Goal: Find specific page/section: Find specific page/section

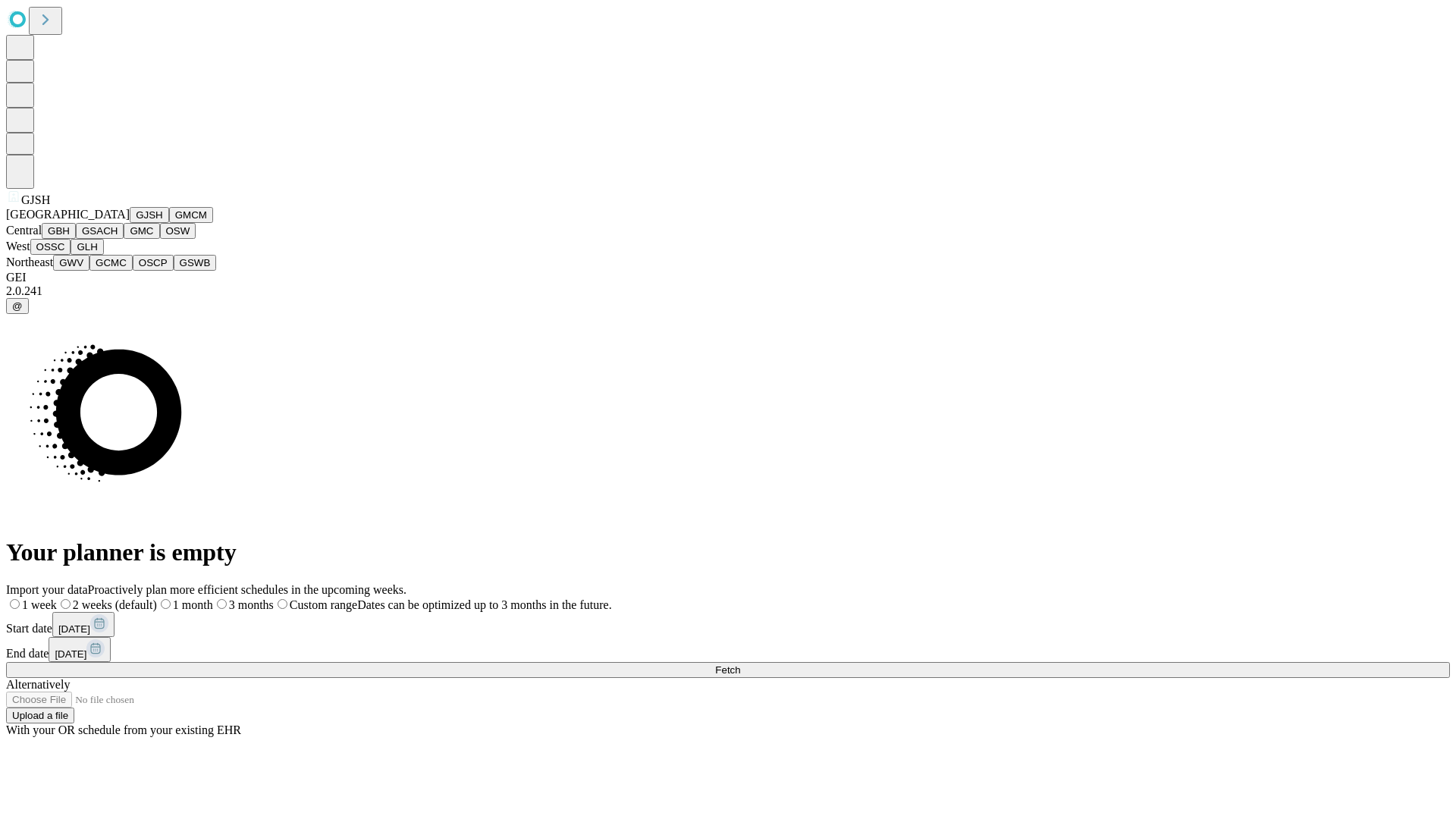
click at [129, 223] on button "GJSH" at bounding box center [149, 215] width 39 height 16
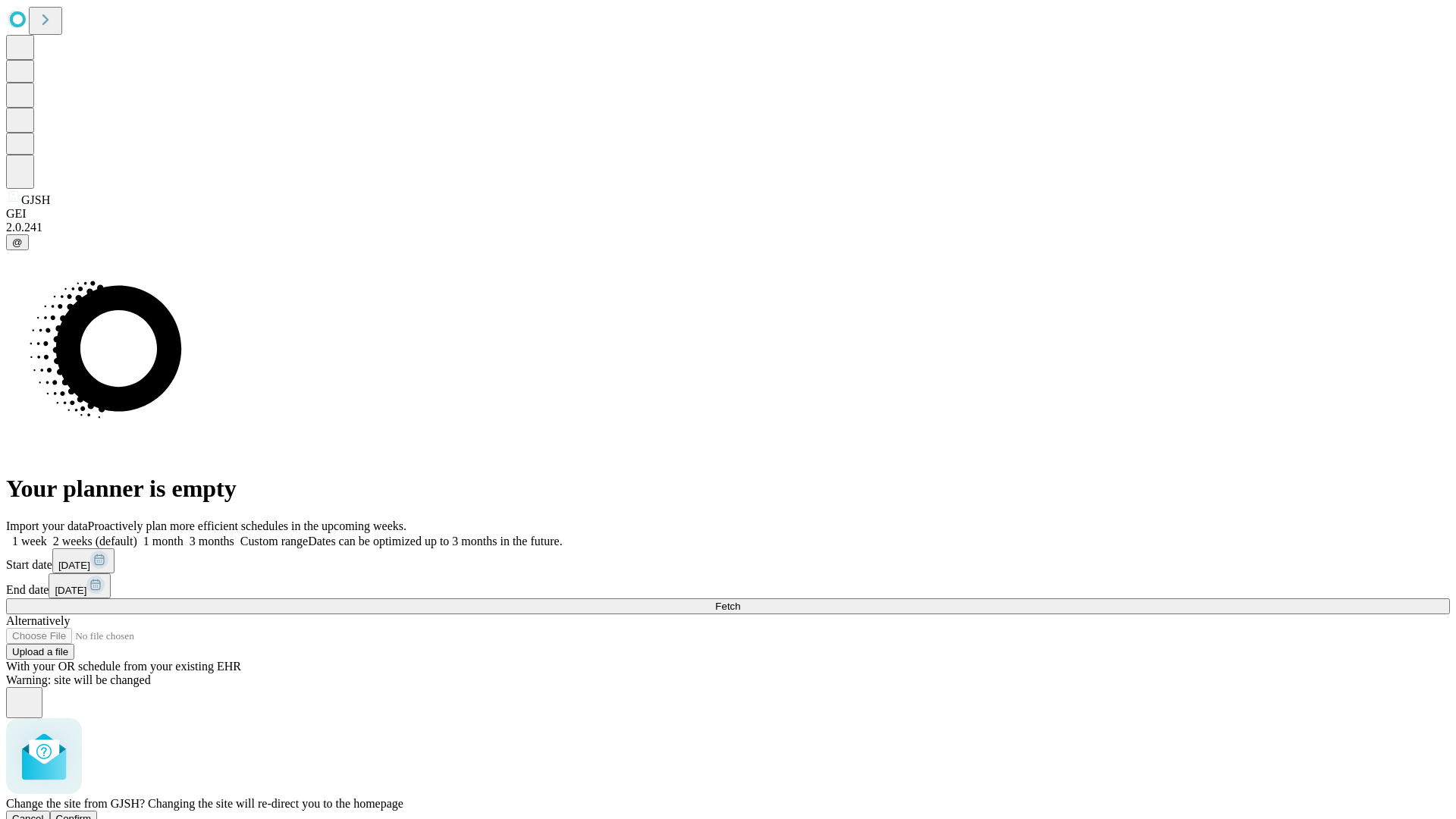
click at [92, 813] on span "Confirm" at bounding box center [74, 819] width 36 height 11
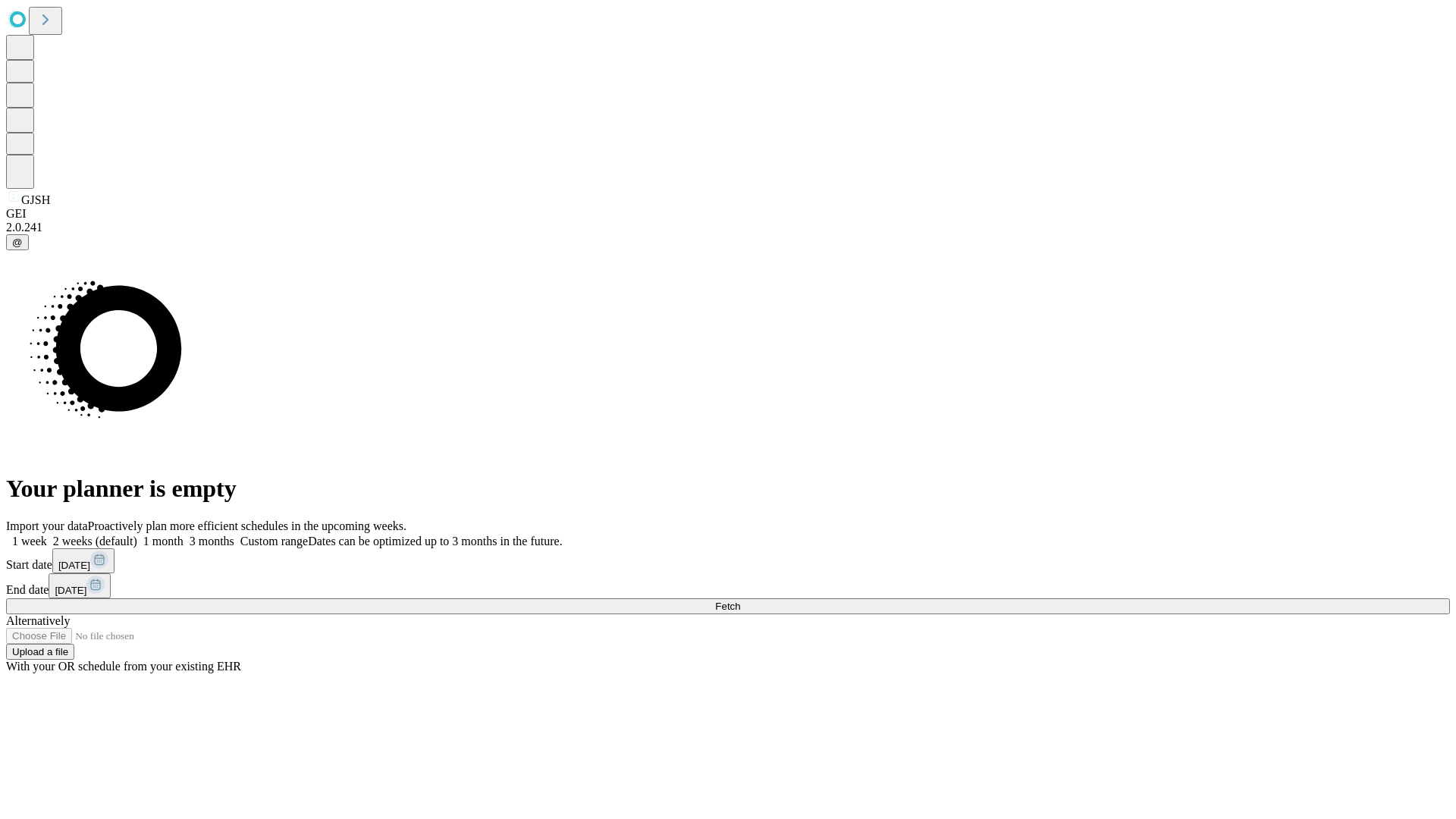
click at [47, 535] on label "1 week" at bounding box center [26, 542] width 41 height 13
click at [740, 601] on span "Fetch" at bounding box center [727, 606] width 25 height 11
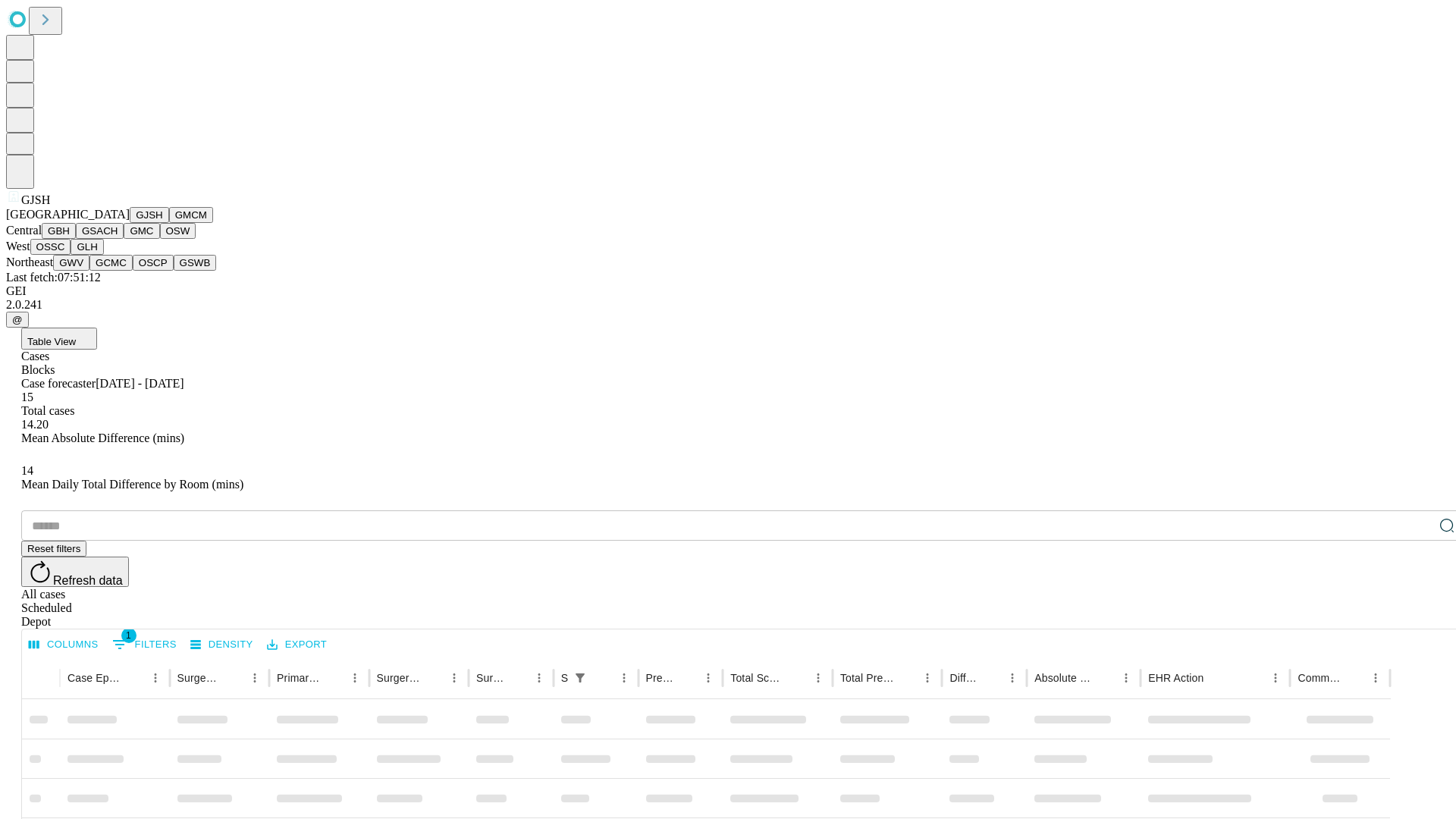
click at [169, 223] on button "GMCM" at bounding box center [190, 215] width 44 height 16
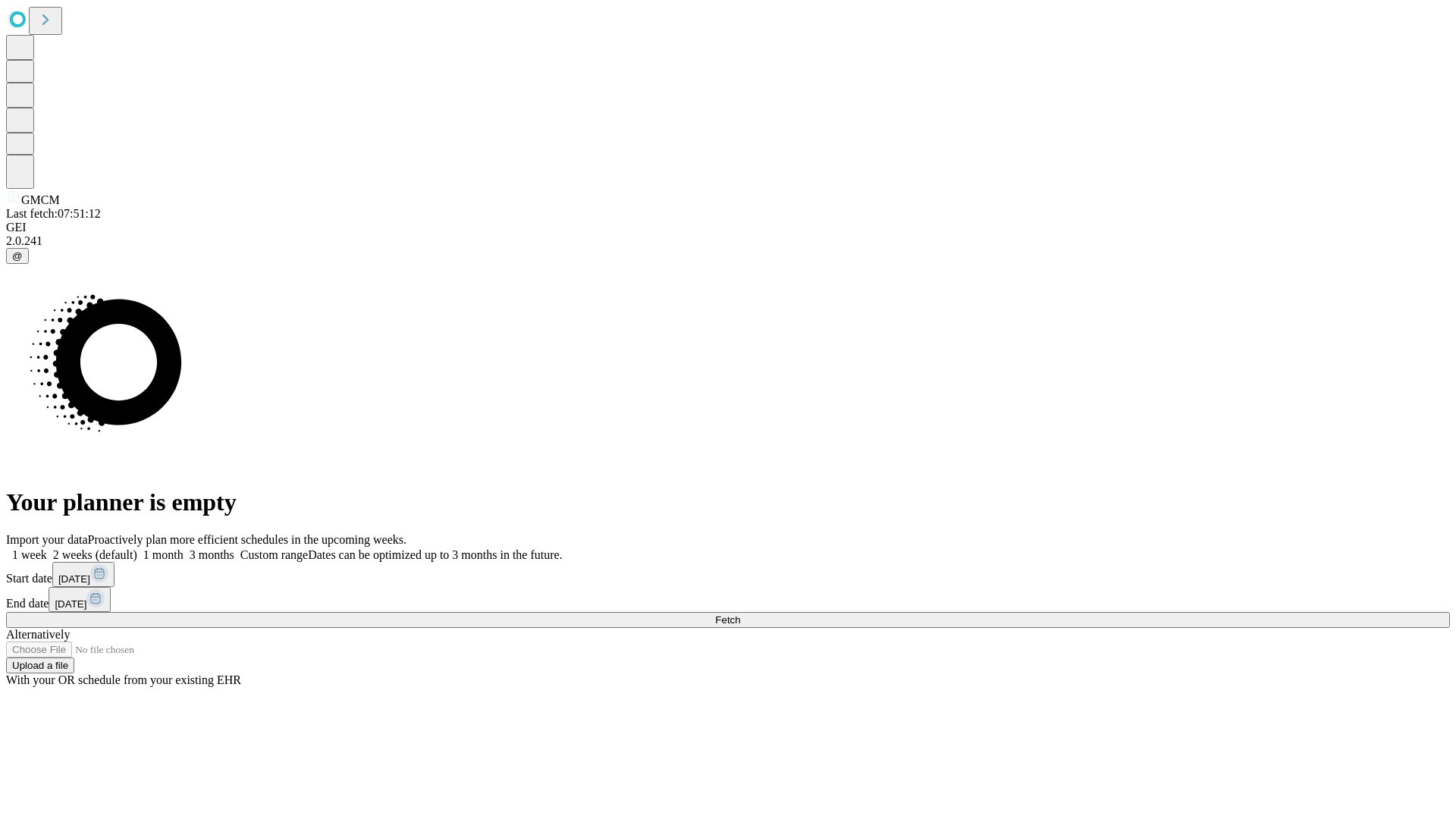
click at [47, 548] on label "1 week" at bounding box center [26, 555] width 41 height 13
click at [740, 615] on span "Fetch" at bounding box center [727, 620] width 25 height 11
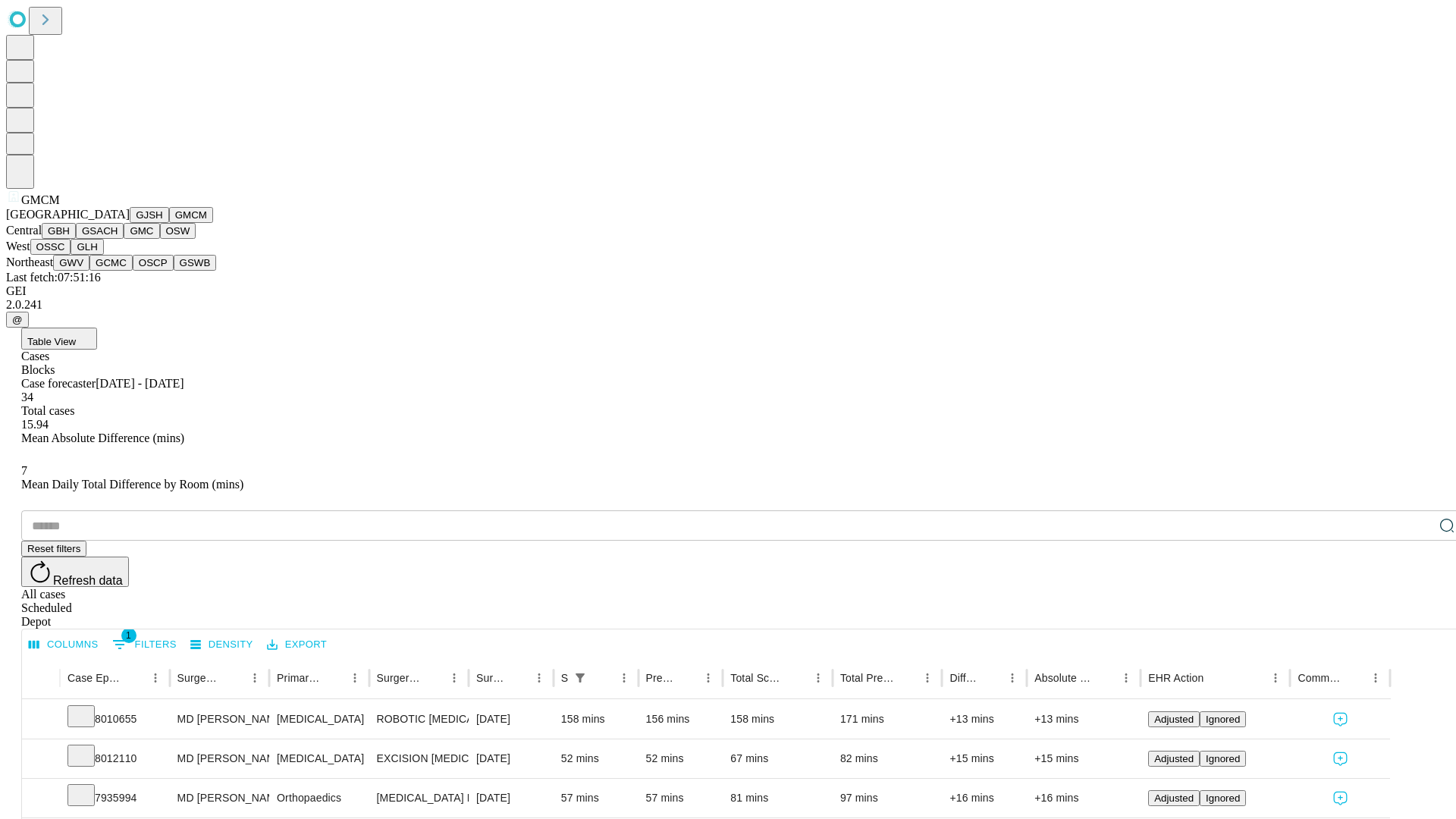
click at [76, 239] on button "GBH" at bounding box center [59, 231] width 34 height 16
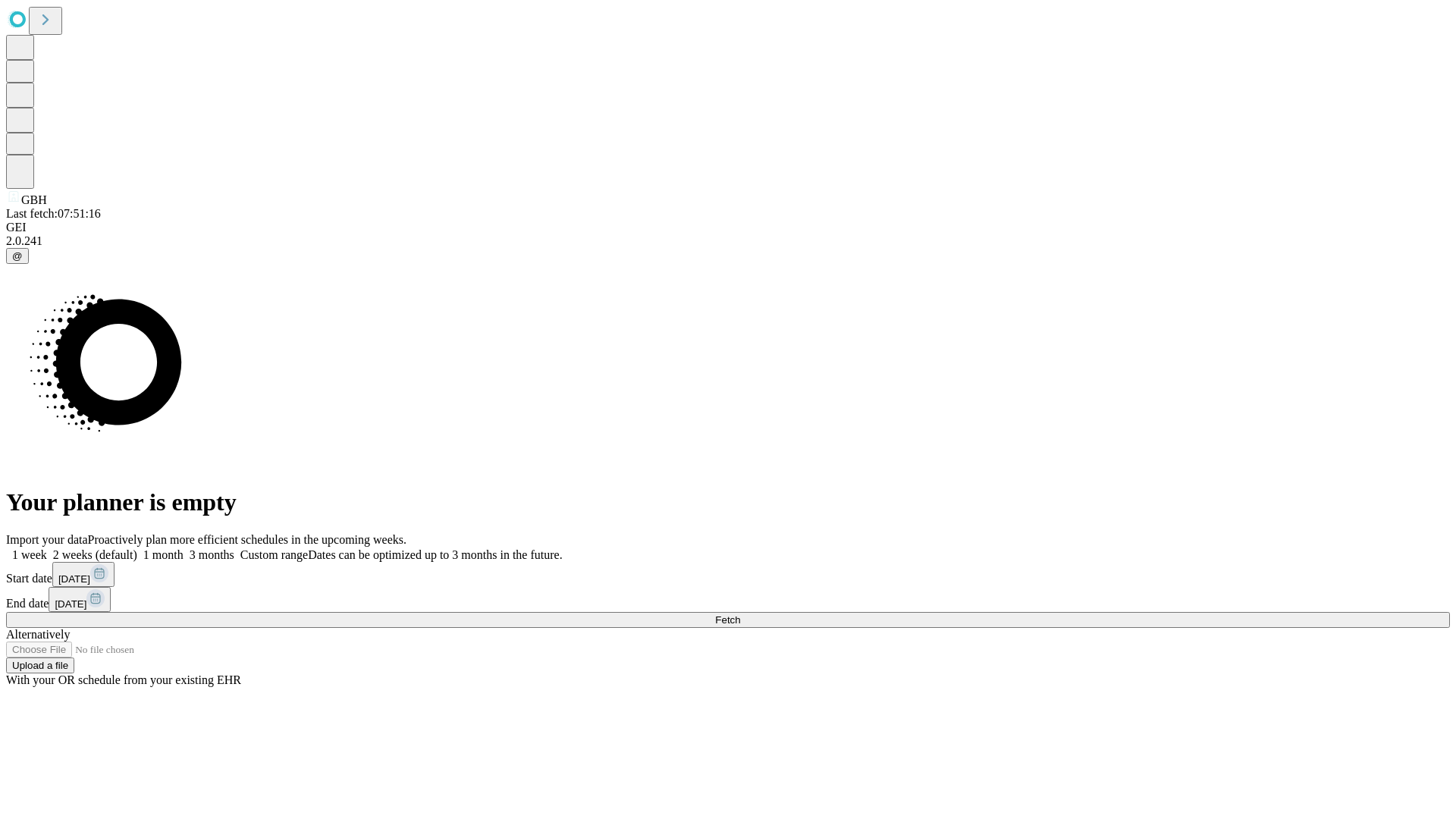
click at [740, 615] on span "Fetch" at bounding box center [727, 620] width 25 height 11
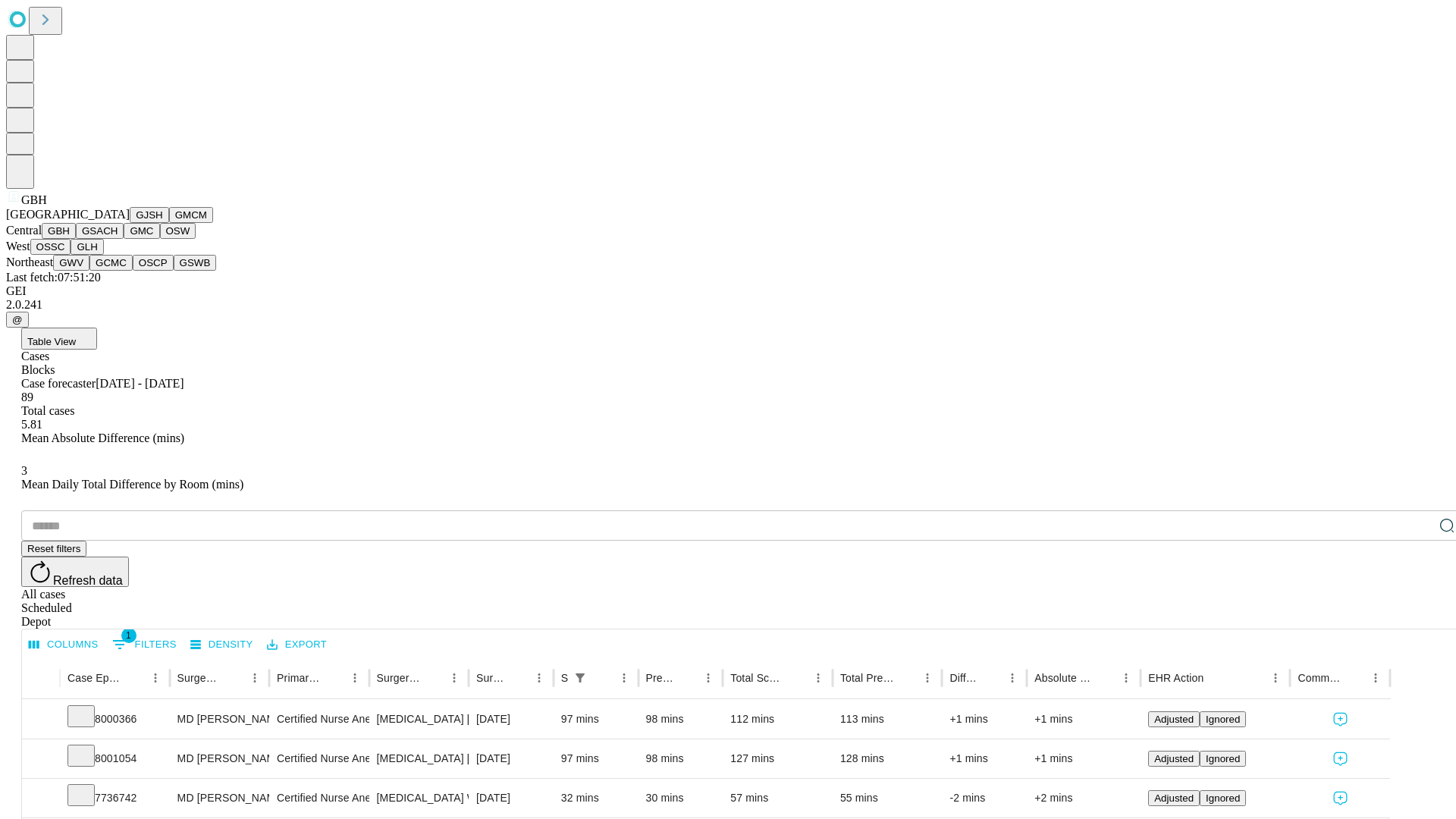
click at [117, 239] on button "GSACH" at bounding box center [99, 231] width 48 height 16
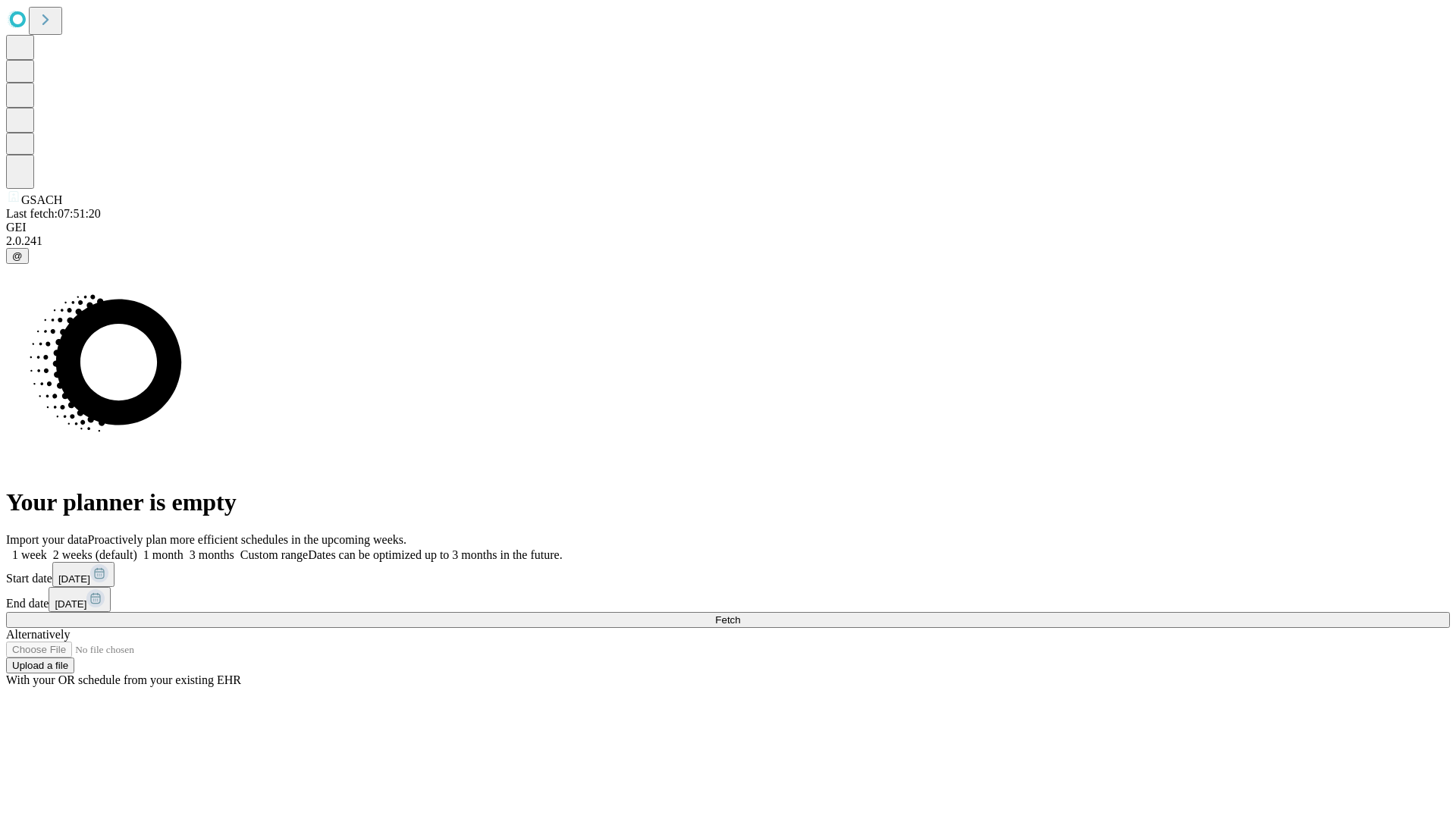
click at [47, 548] on label "1 week" at bounding box center [26, 555] width 41 height 13
click at [740, 615] on span "Fetch" at bounding box center [727, 620] width 25 height 11
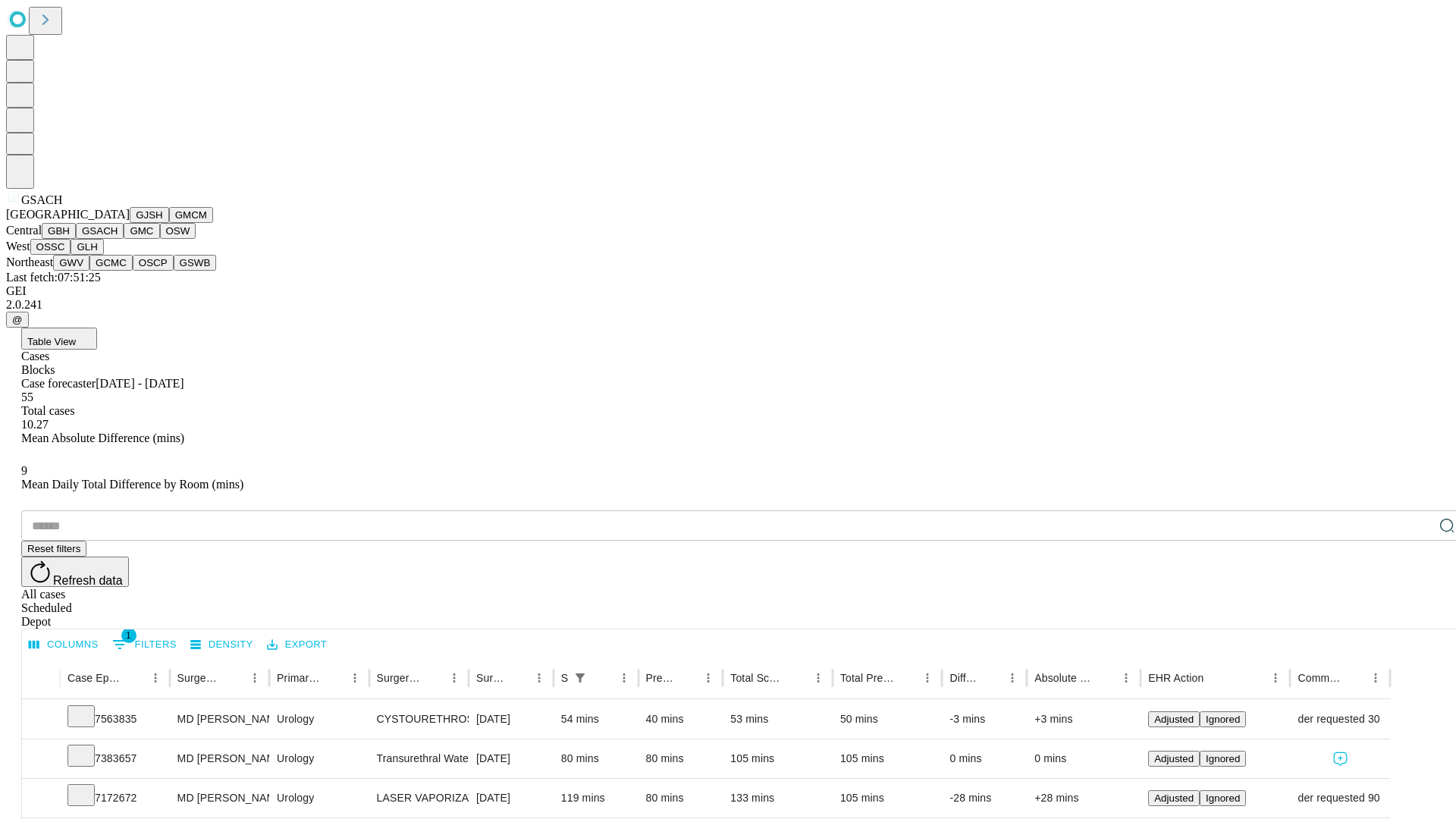
click at [124, 239] on button "GMC" at bounding box center [141, 231] width 36 height 16
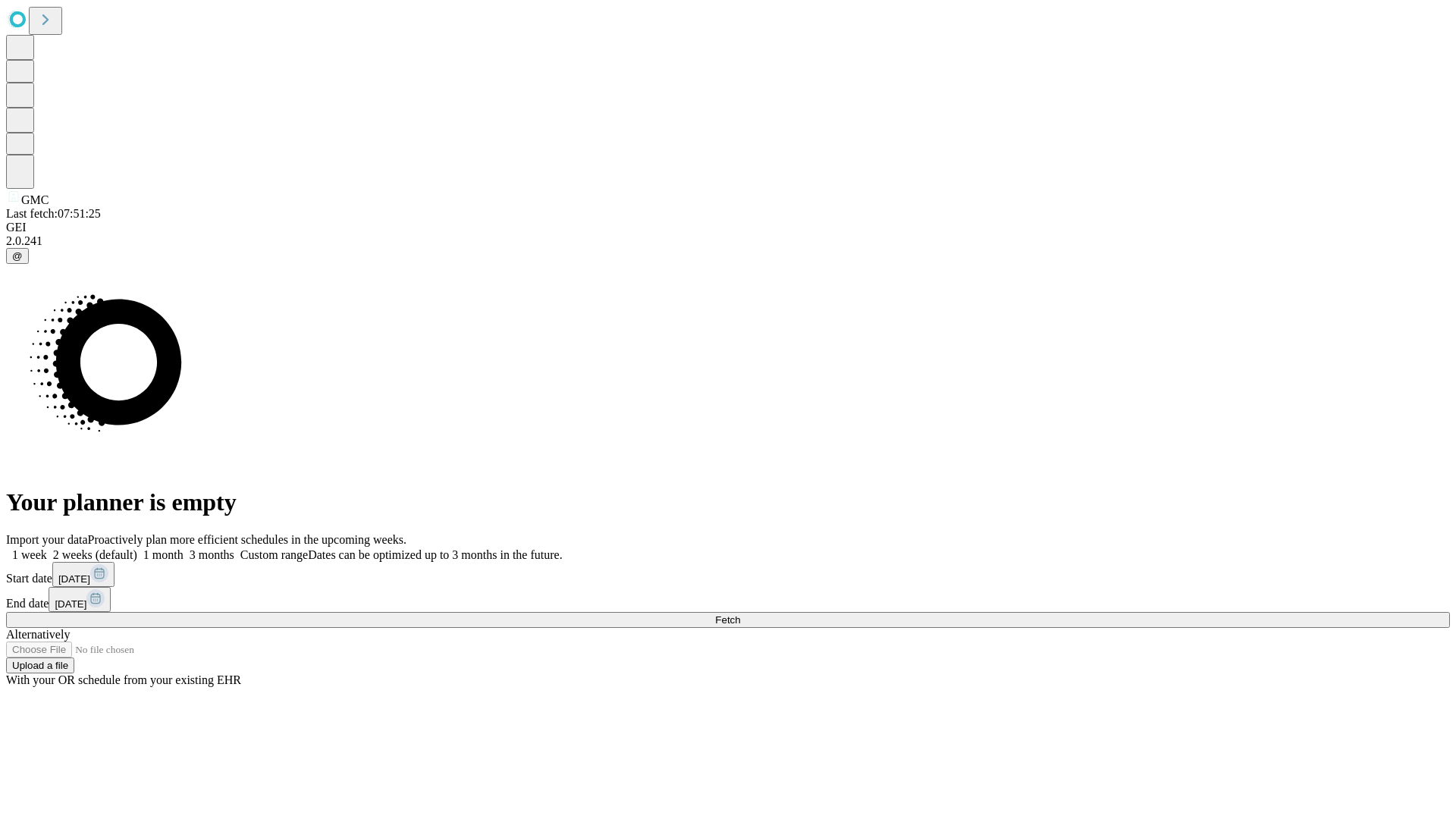
click at [47, 548] on label "1 week" at bounding box center [26, 555] width 41 height 13
click at [740, 615] on span "Fetch" at bounding box center [727, 620] width 25 height 11
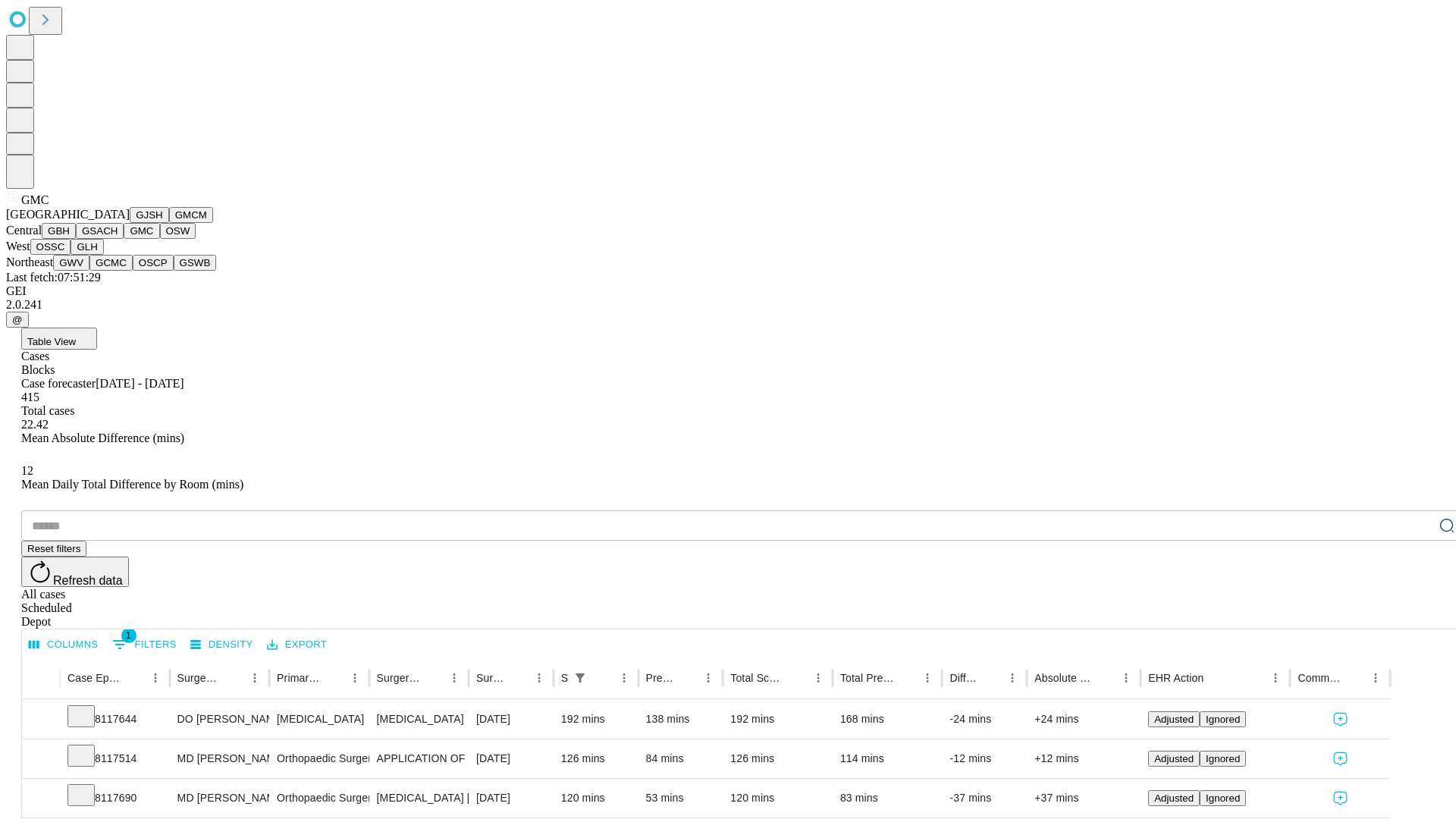
click at [160, 239] on button "OSW" at bounding box center [178, 231] width 37 height 16
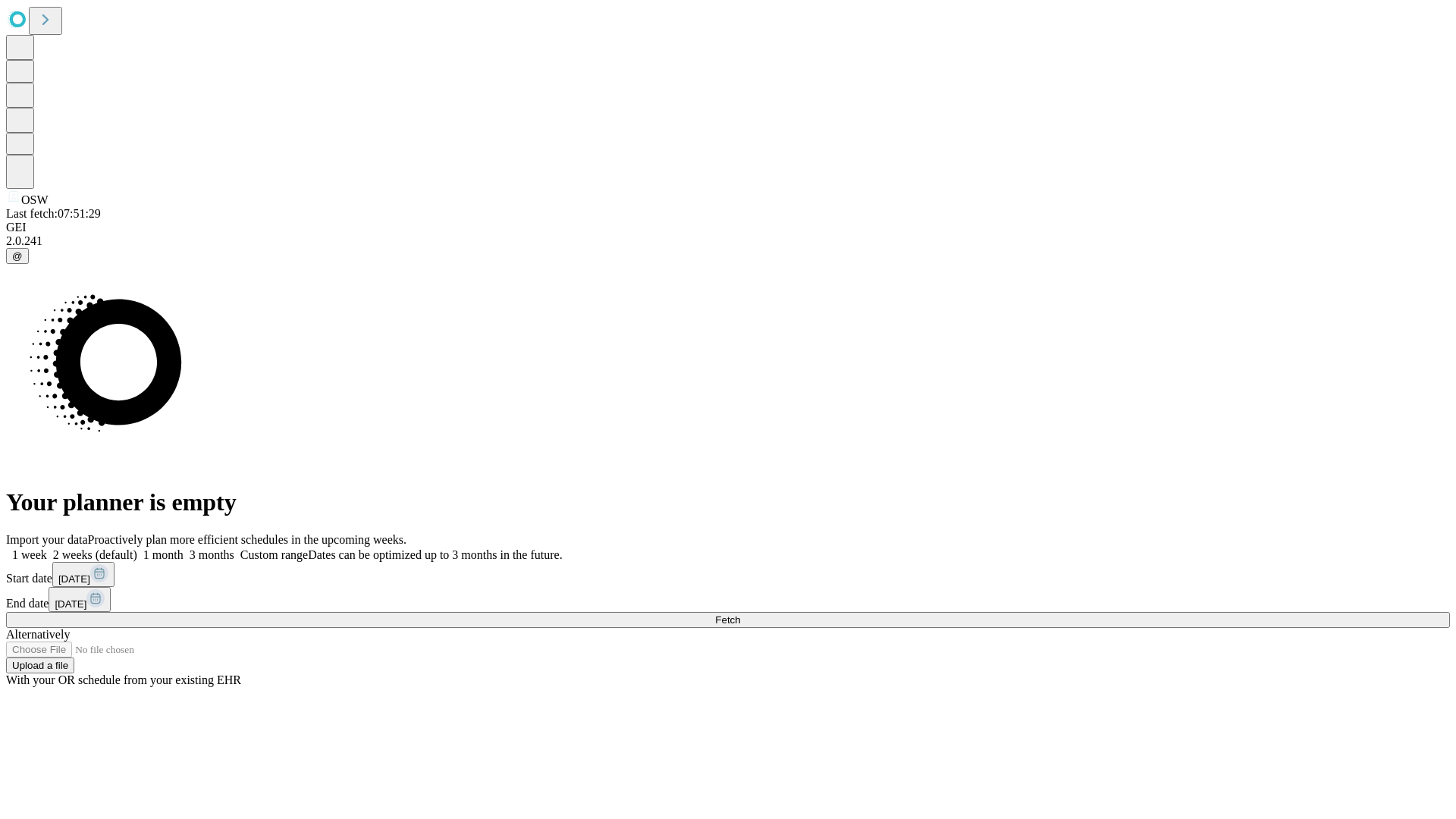
click at [47, 548] on label "1 week" at bounding box center [26, 555] width 41 height 13
click at [740, 615] on span "Fetch" at bounding box center [727, 620] width 25 height 11
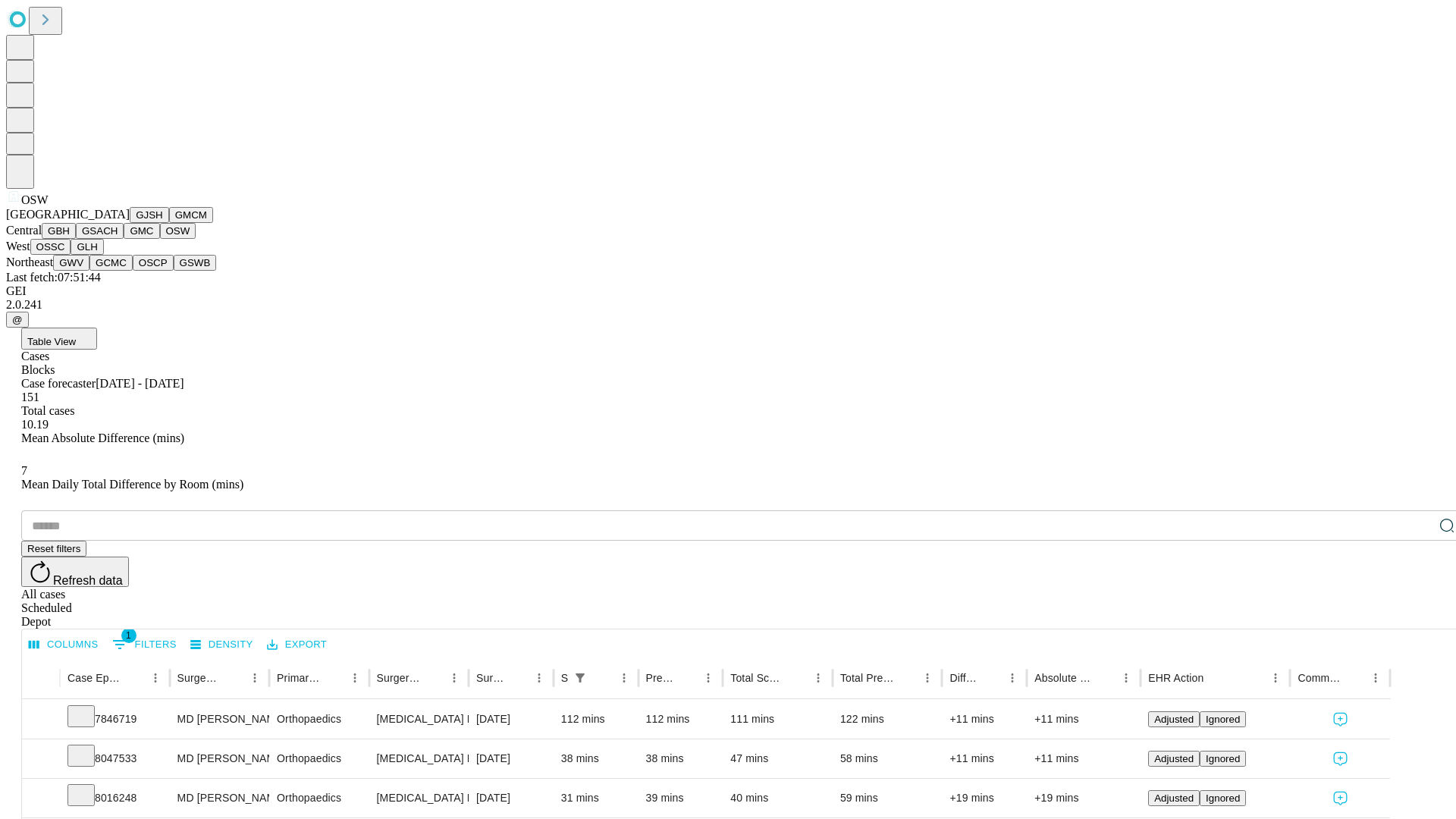
click at [71, 255] on button "OSSC" at bounding box center [51, 246] width 41 height 16
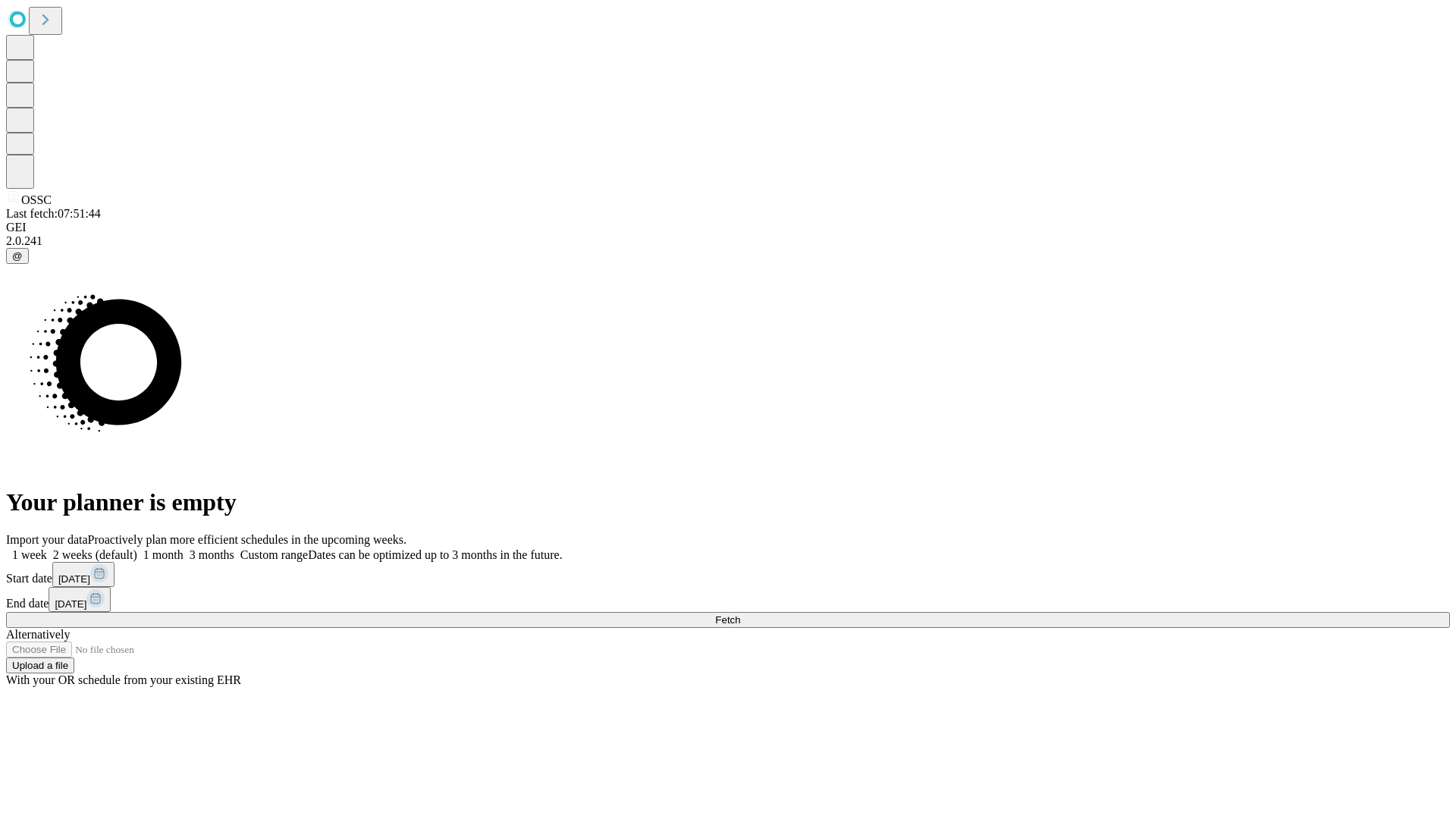
click at [47, 548] on label "1 week" at bounding box center [26, 555] width 41 height 13
click at [740, 615] on span "Fetch" at bounding box center [727, 620] width 25 height 11
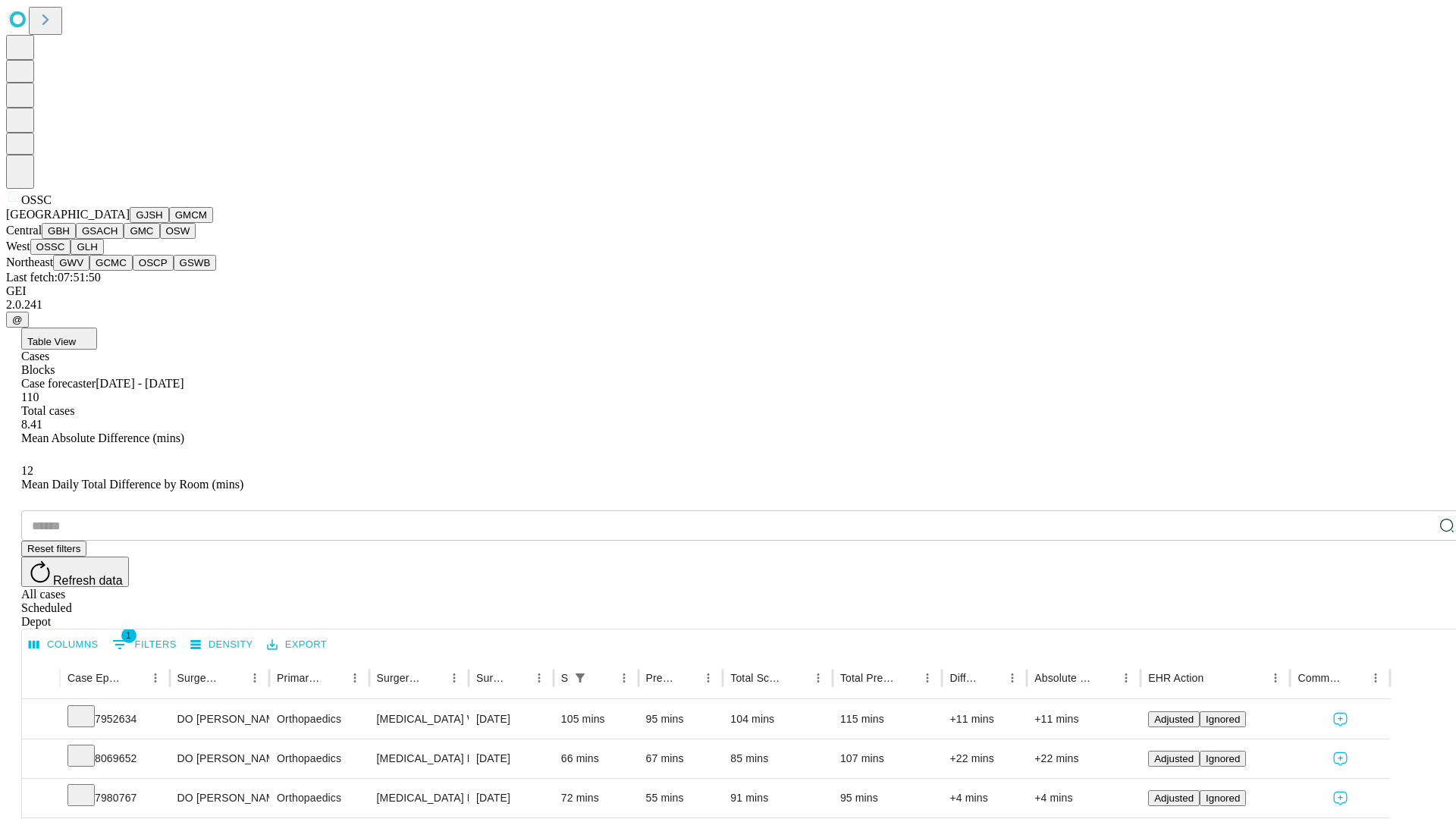
click at [103, 255] on button "GLH" at bounding box center [86, 246] width 33 height 16
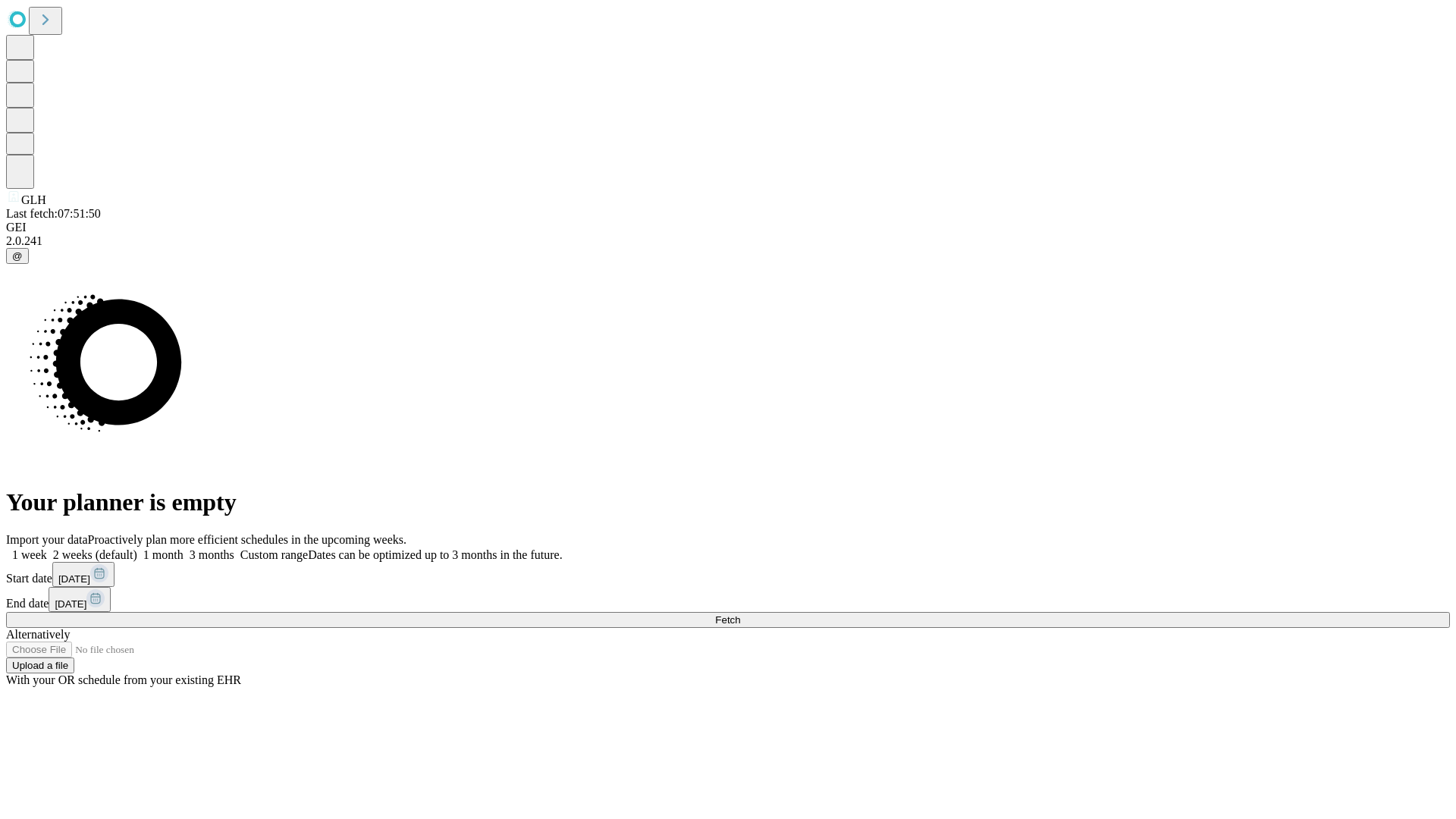
click at [47, 548] on label "1 week" at bounding box center [26, 555] width 41 height 13
click at [740, 615] on span "Fetch" at bounding box center [727, 620] width 25 height 11
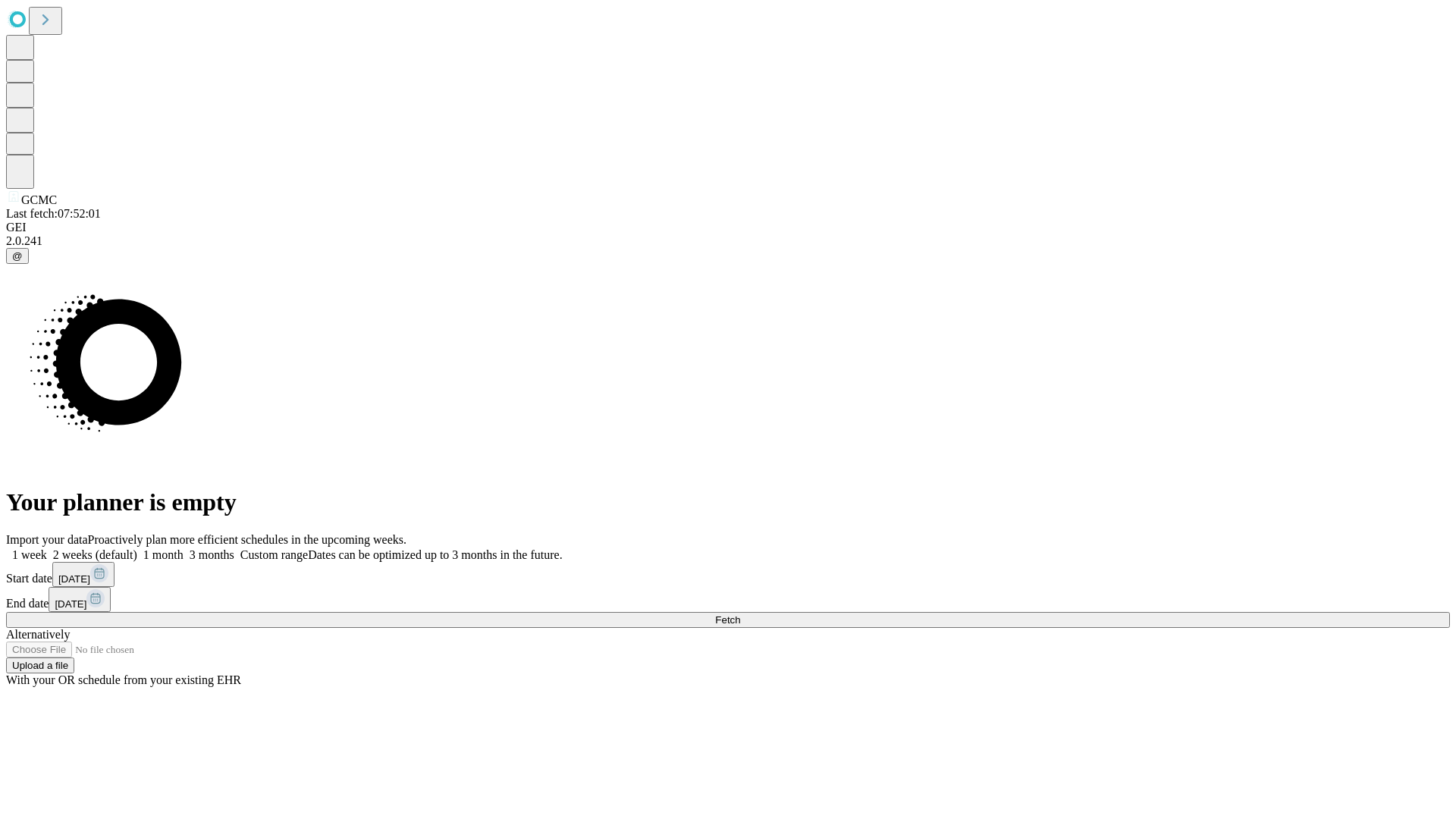
click at [47, 548] on label "1 week" at bounding box center [26, 555] width 41 height 13
click at [740, 615] on span "Fetch" at bounding box center [727, 620] width 25 height 11
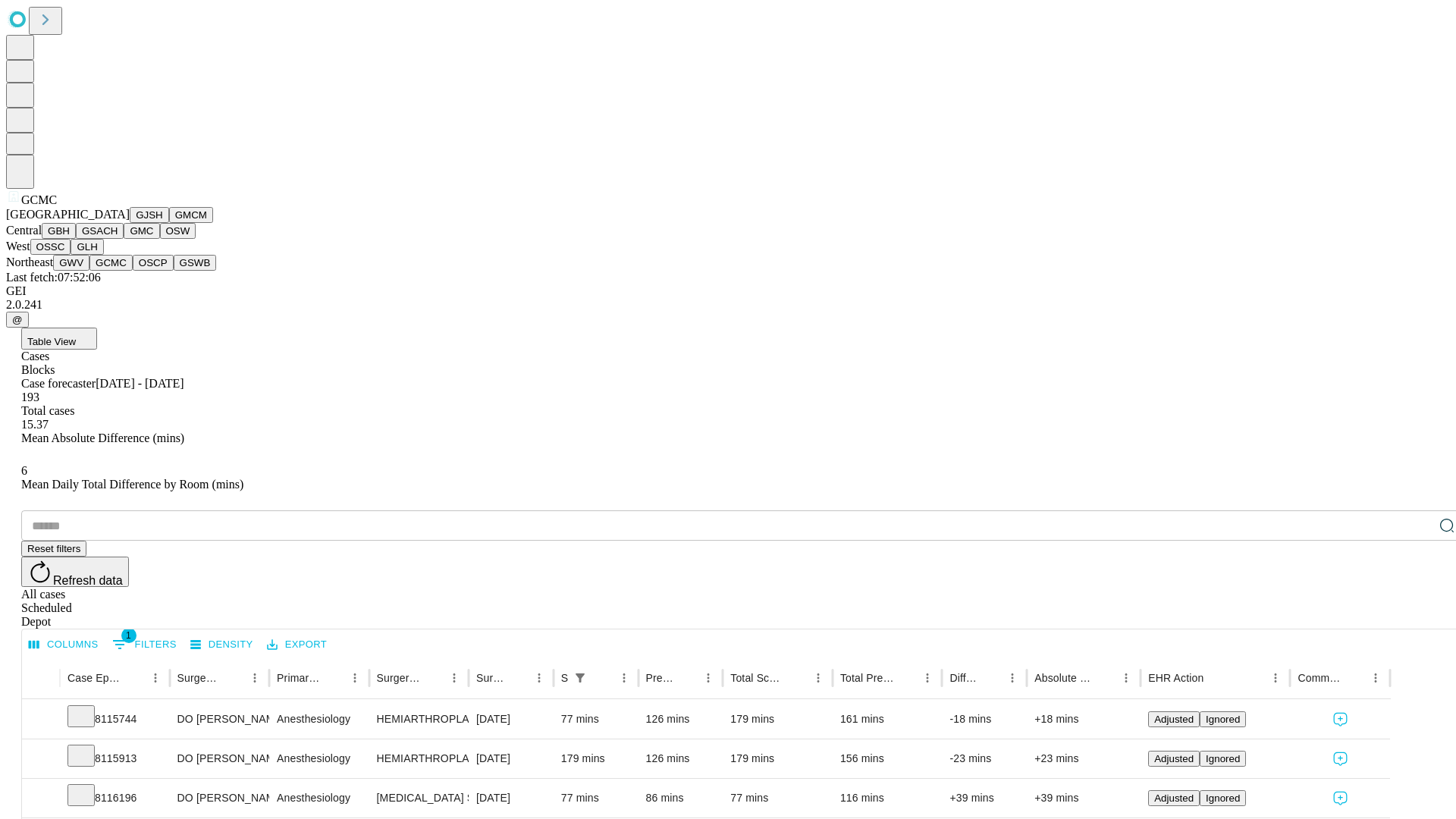
click at [133, 271] on button "OSCP" at bounding box center [154, 262] width 41 height 16
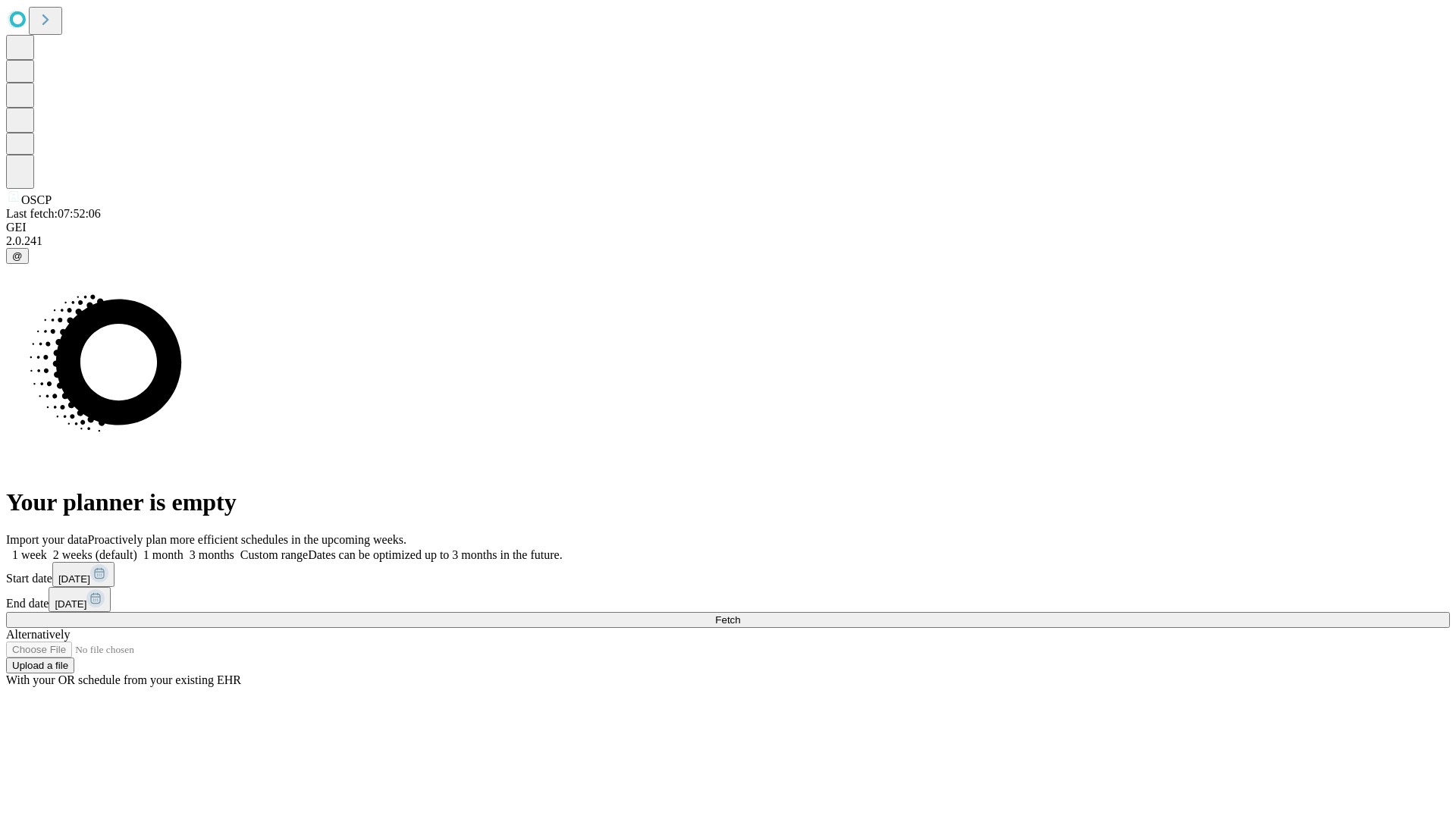
click at [740, 615] on span "Fetch" at bounding box center [727, 620] width 25 height 11
